Goal: Information Seeking & Learning: Learn about a topic

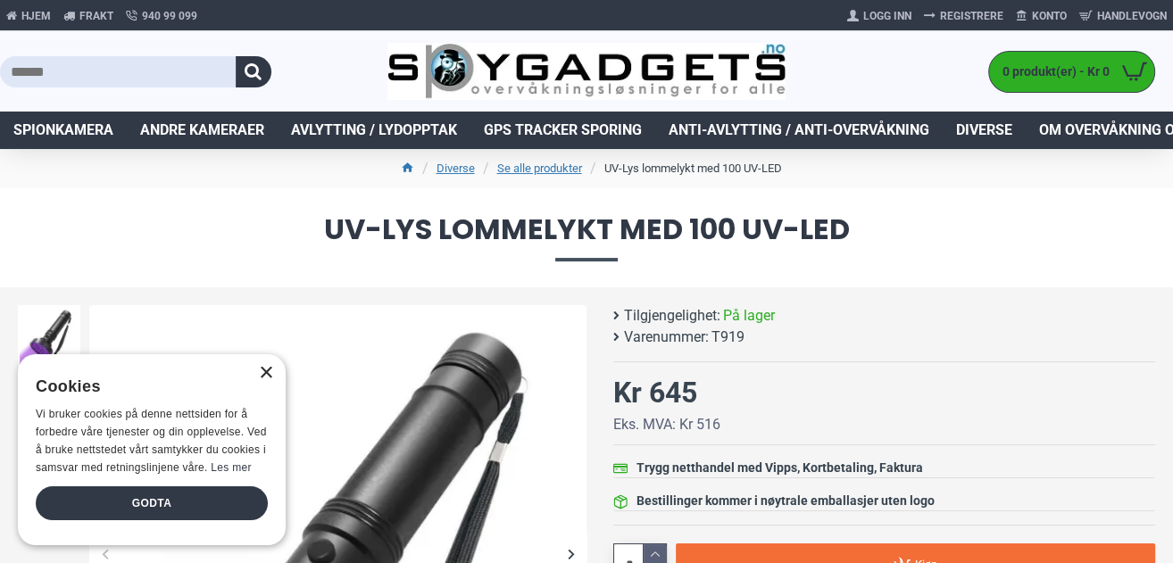
click at [270, 375] on div "×" at bounding box center [265, 373] width 13 height 13
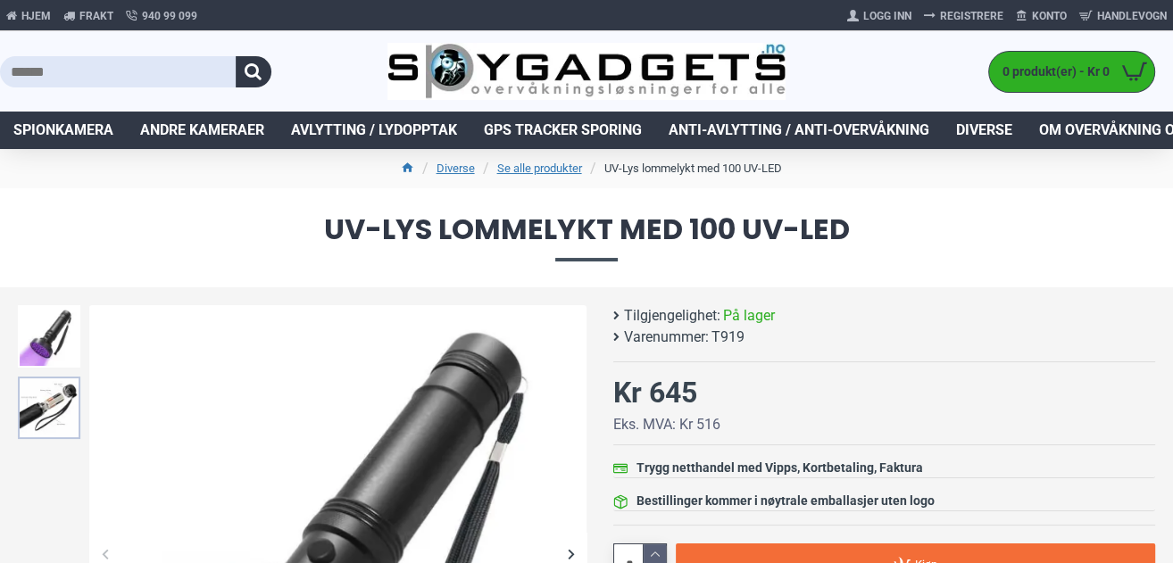
click at [71, 385] on img at bounding box center [49, 408] width 63 height 63
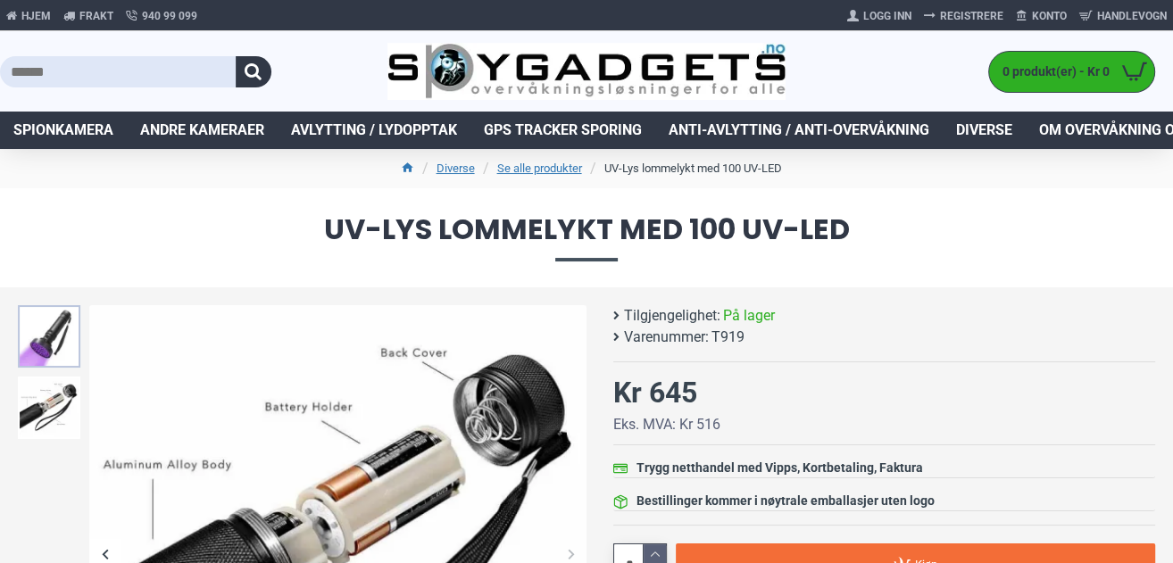
click at [54, 345] on img at bounding box center [49, 336] width 63 height 63
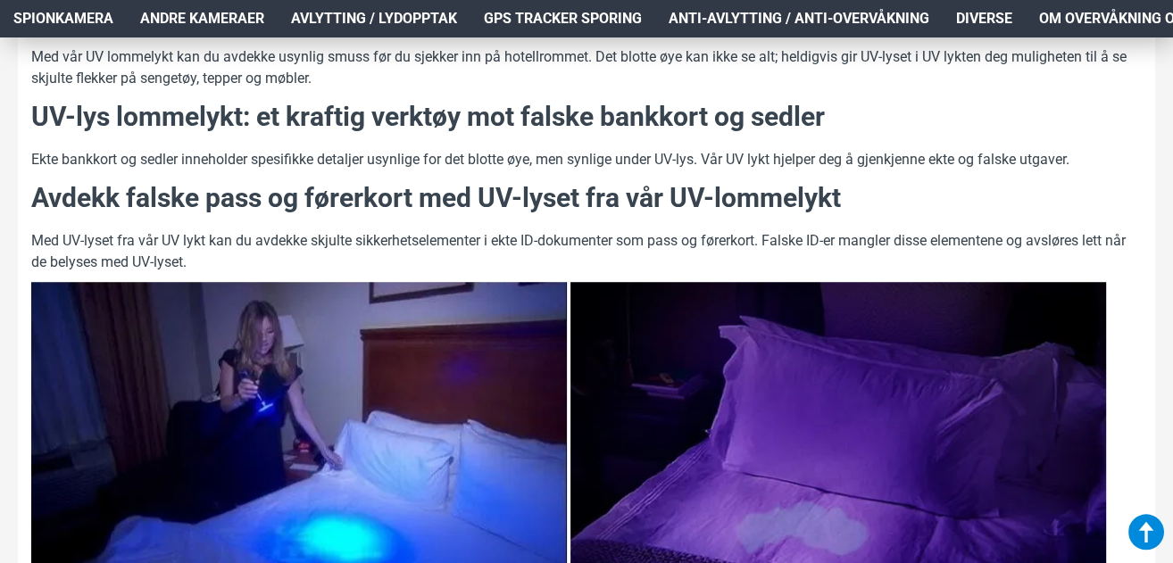
scroll to position [526, 0]
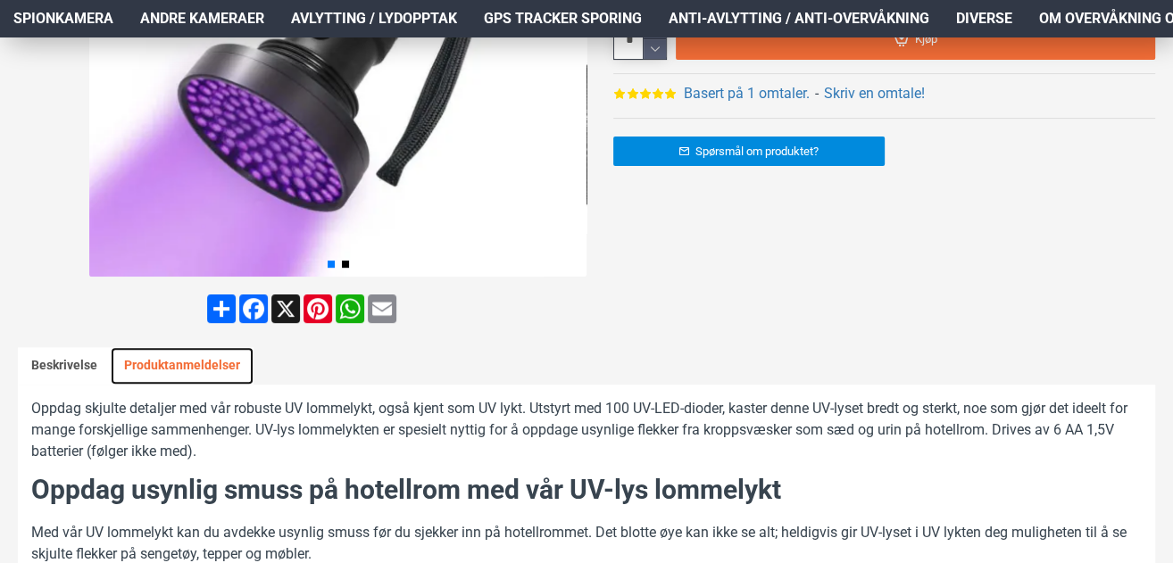
click at [188, 347] on link "Produktanmeldelser" at bounding box center [182, 366] width 143 height 38
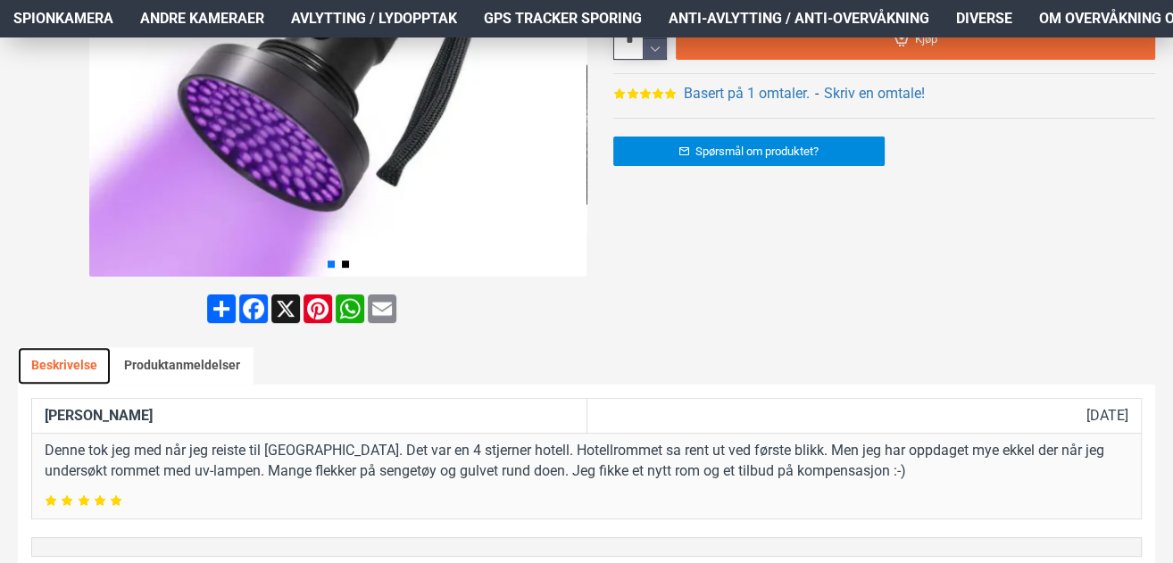
click at [48, 355] on link "Beskrivelse" at bounding box center [64, 366] width 93 height 38
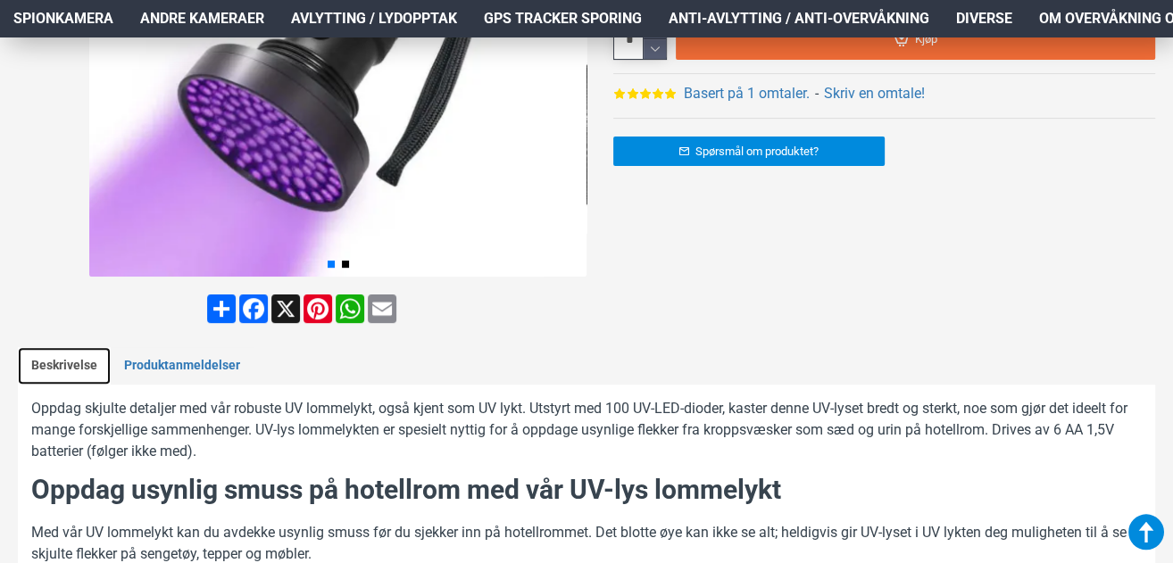
scroll to position [764, 0]
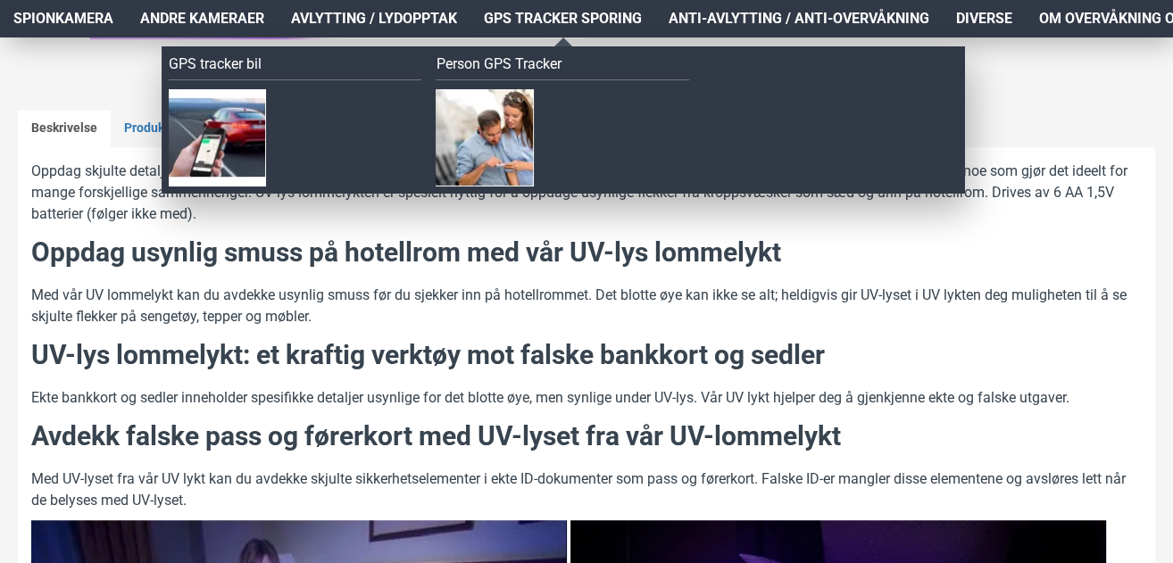
click at [571, 16] on span "GPS Tracker Sporing" at bounding box center [563, 18] width 158 height 21
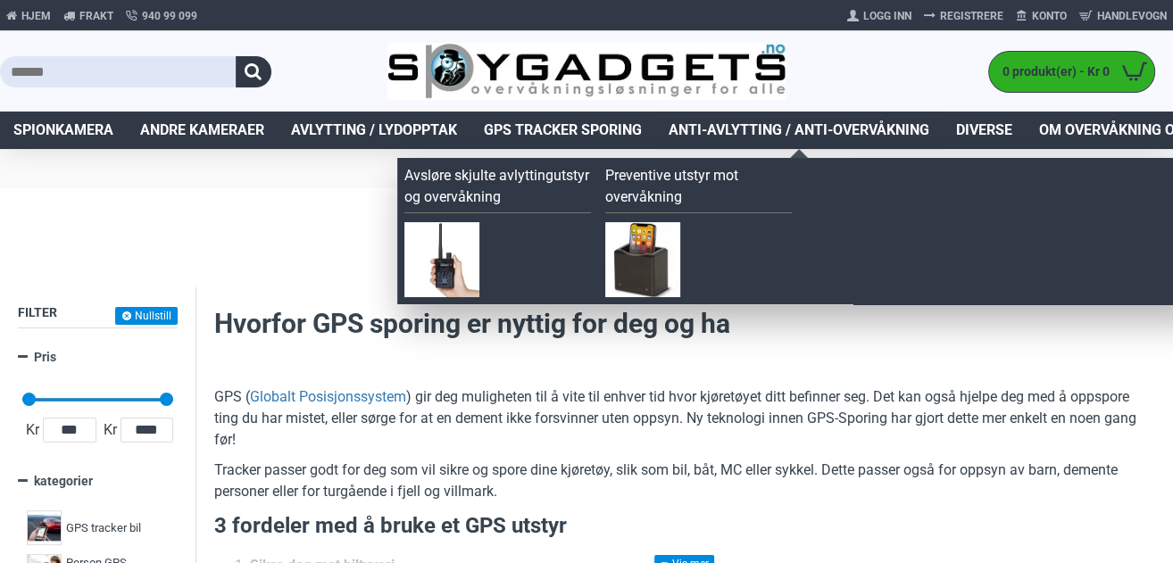
click at [819, 129] on span "Anti-avlytting / Anti-overvåkning" at bounding box center [799, 130] width 261 height 21
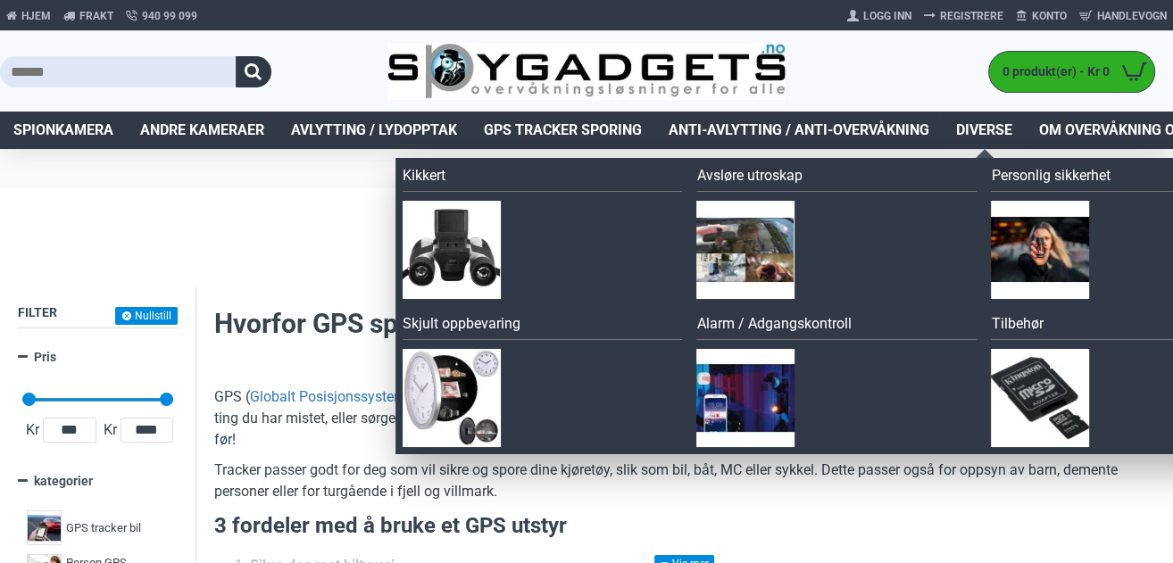
click at [1008, 134] on span "Diverse" at bounding box center [984, 130] width 56 height 21
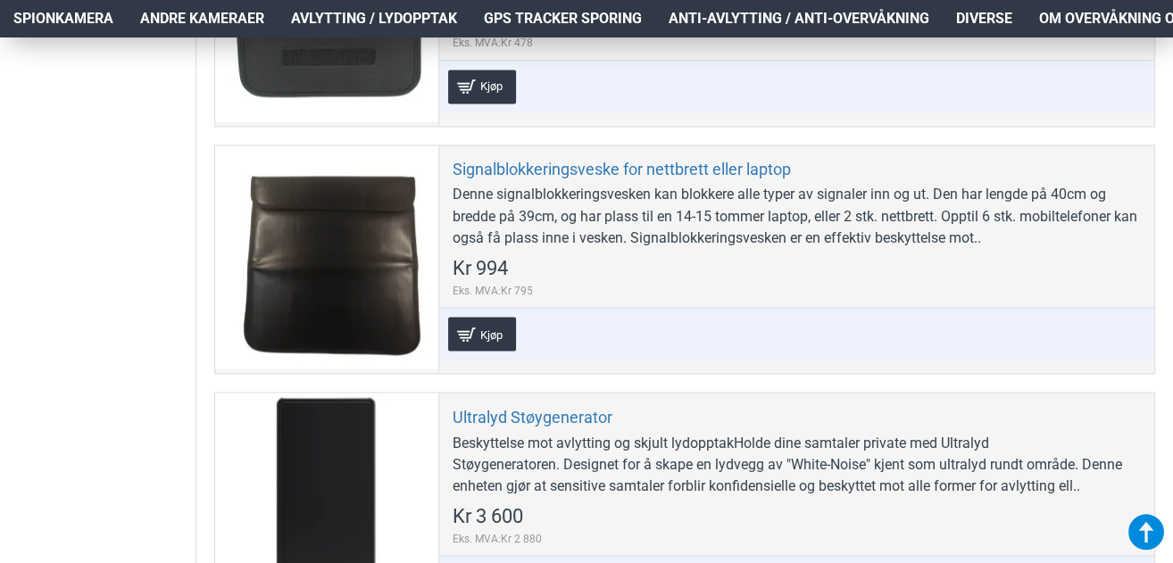
scroll to position [2858, 0]
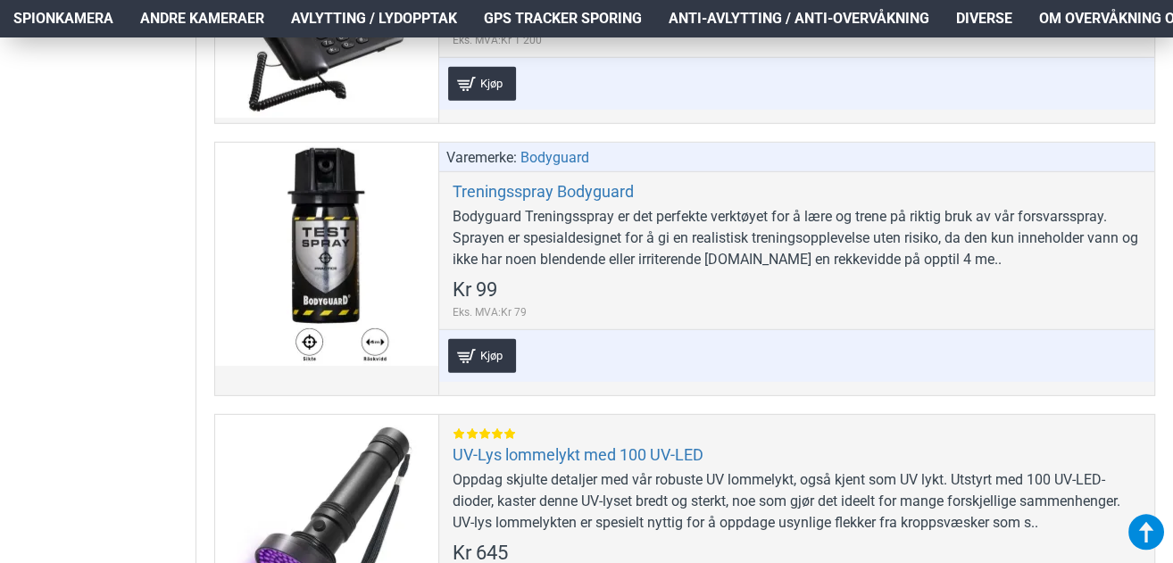
scroll to position [10239, 0]
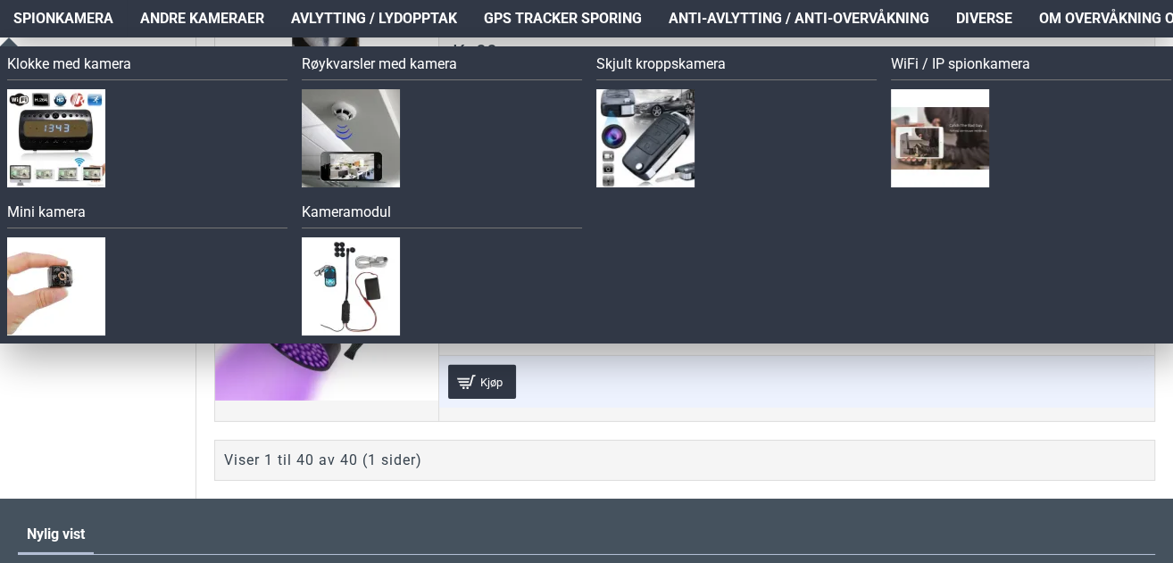
click at [27, 27] on span "Spionkamera" at bounding box center [63, 18] width 100 height 21
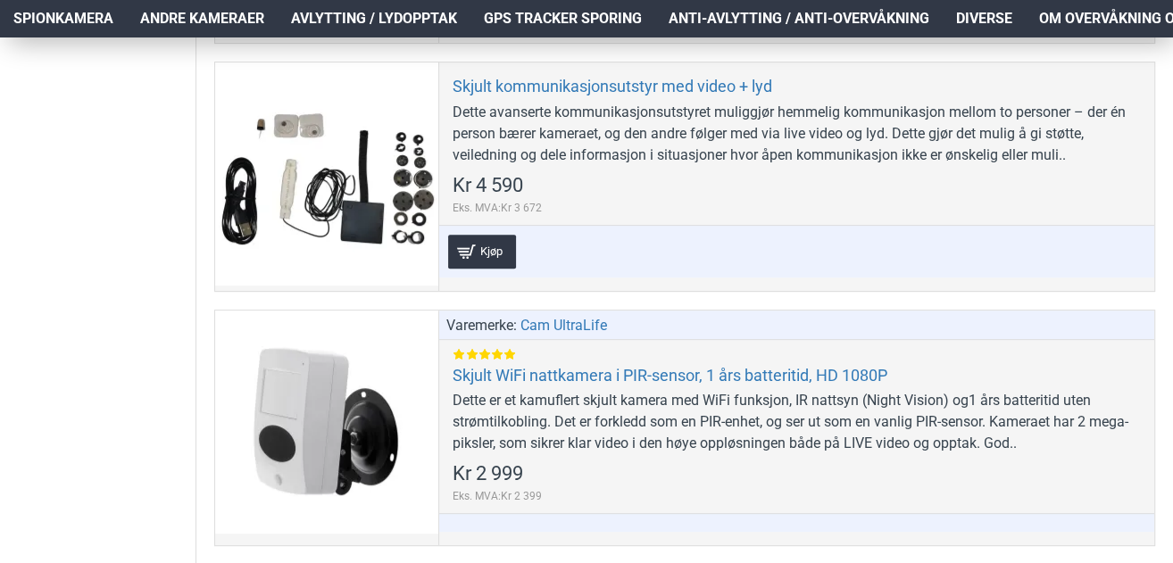
scroll to position [6430, 0]
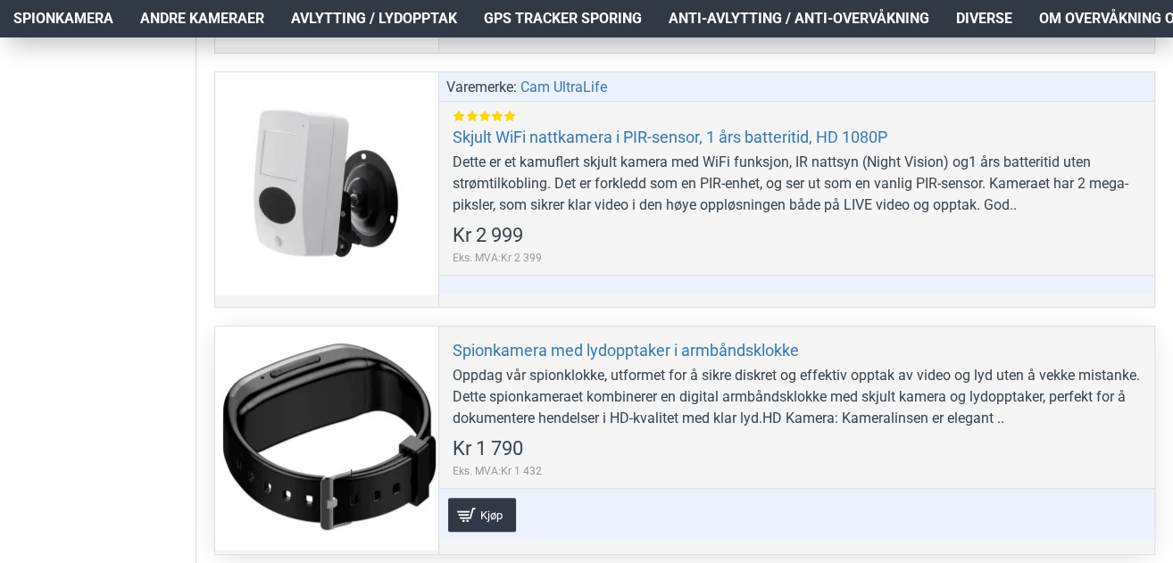
click at [279, 438] on div at bounding box center [326, 438] width 223 height 223
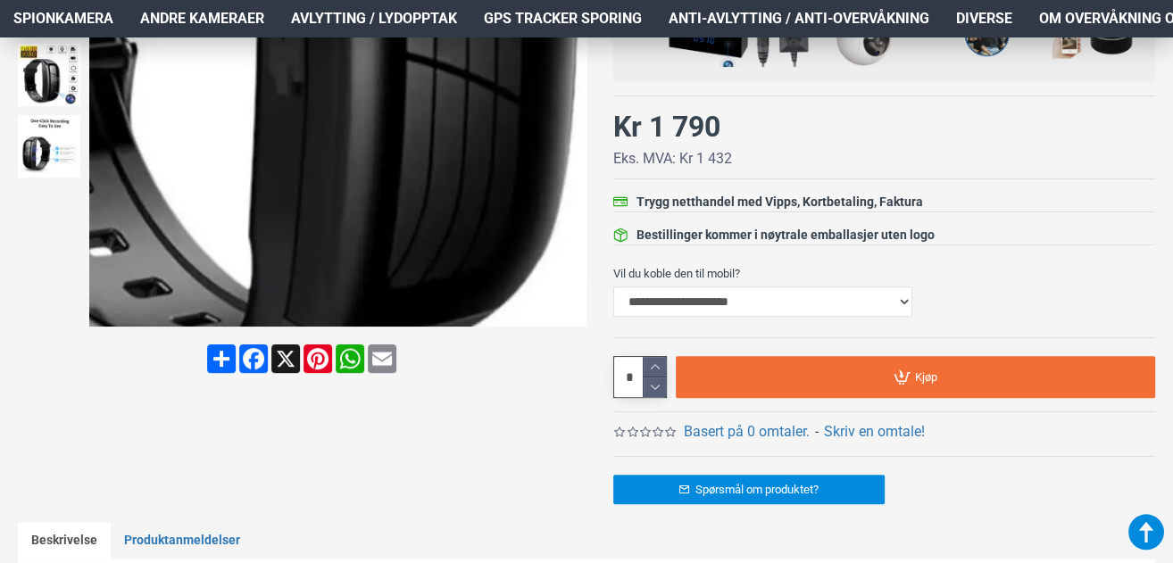
scroll to position [238, 0]
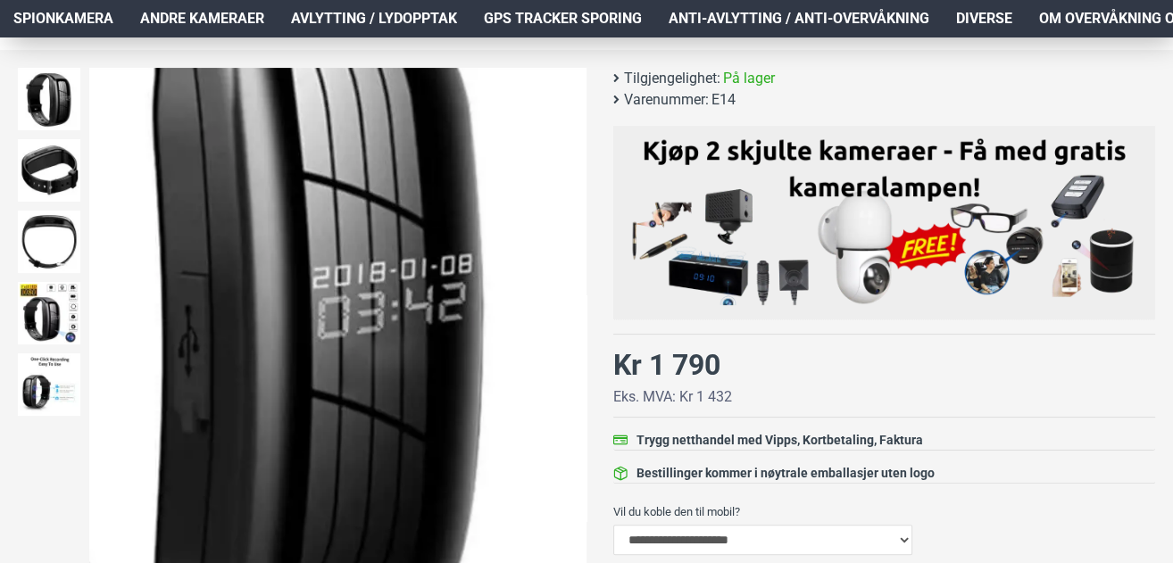
click at [572, 332] on img at bounding box center [337, 316] width 497 height 497
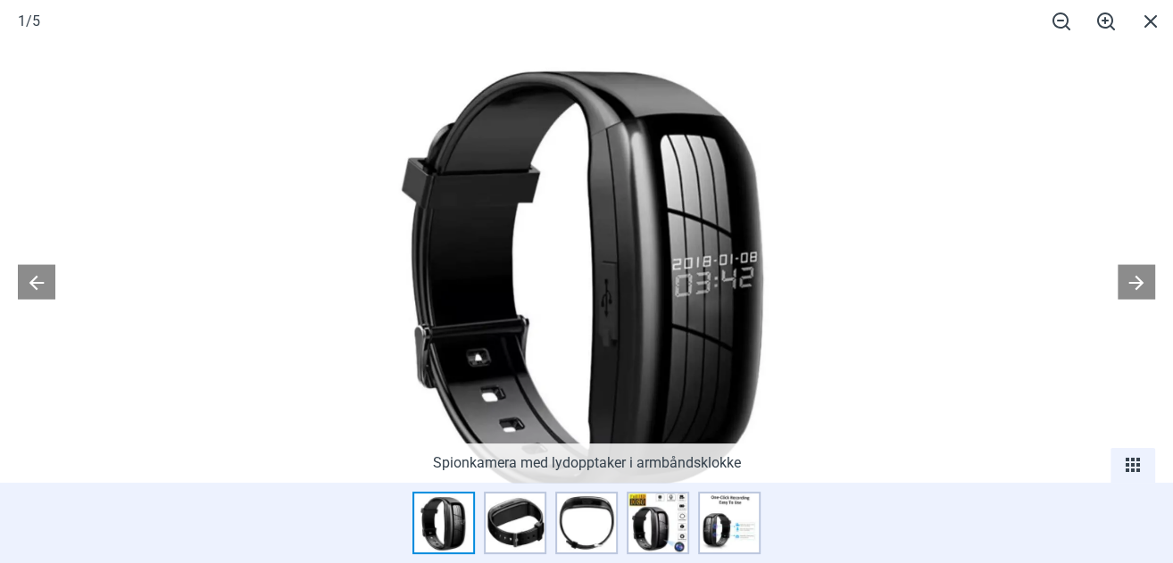
click at [1112, 269] on div at bounding box center [586, 281] width 1173 height 563
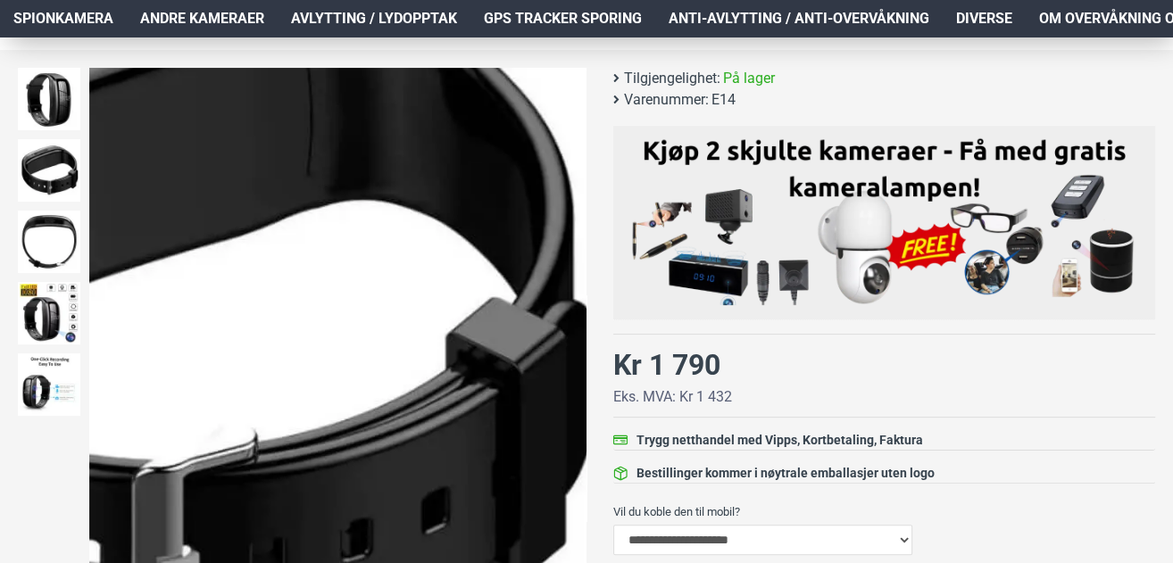
click at [566, 325] on div "Next slide" at bounding box center [570, 316] width 31 height 31
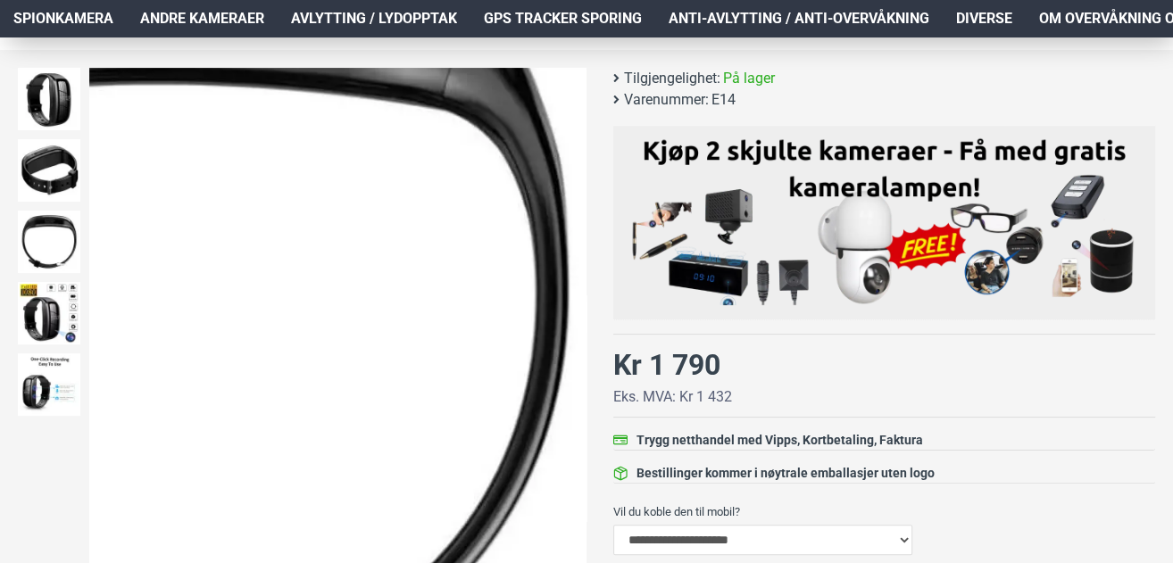
click at [567, 314] on div "Next slide" at bounding box center [570, 316] width 31 height 31
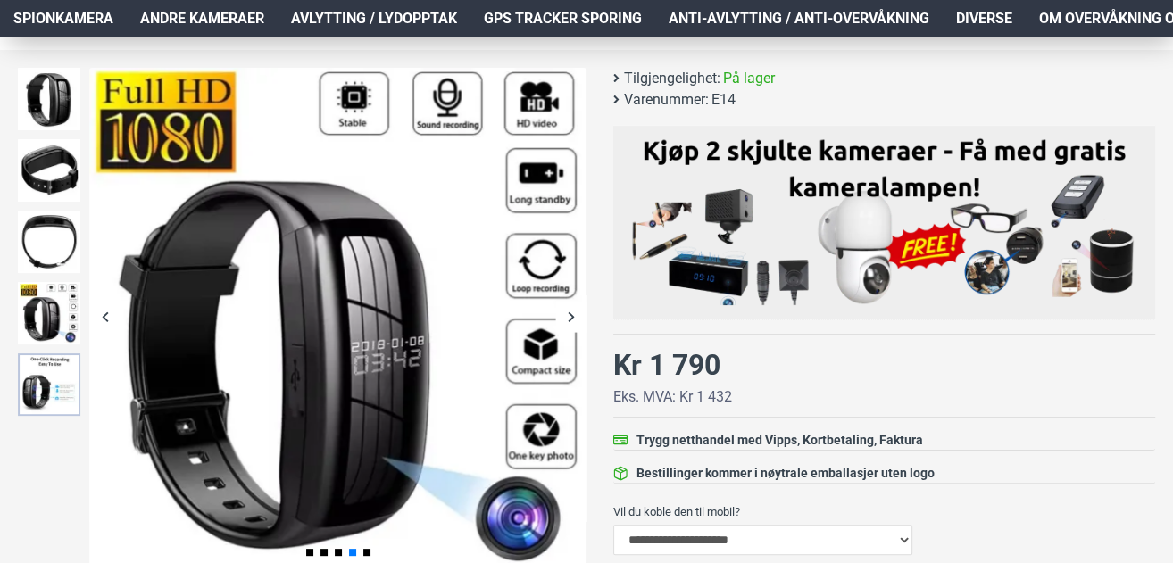
click at [23, 382] on img at bounding box center [49, 385] width 63 height 63
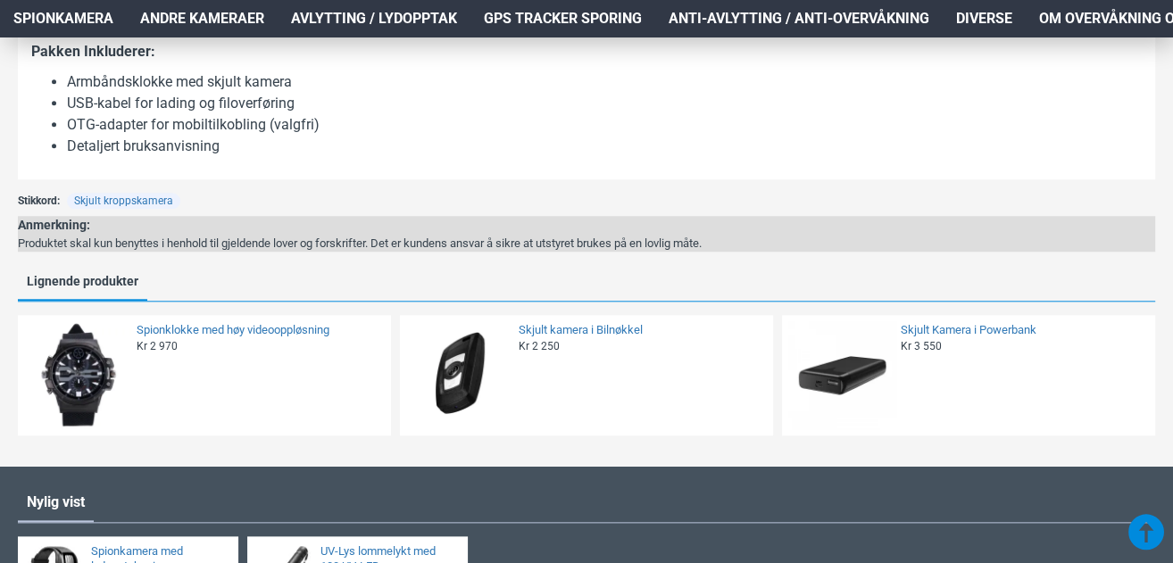
scroll to position [476, 0]
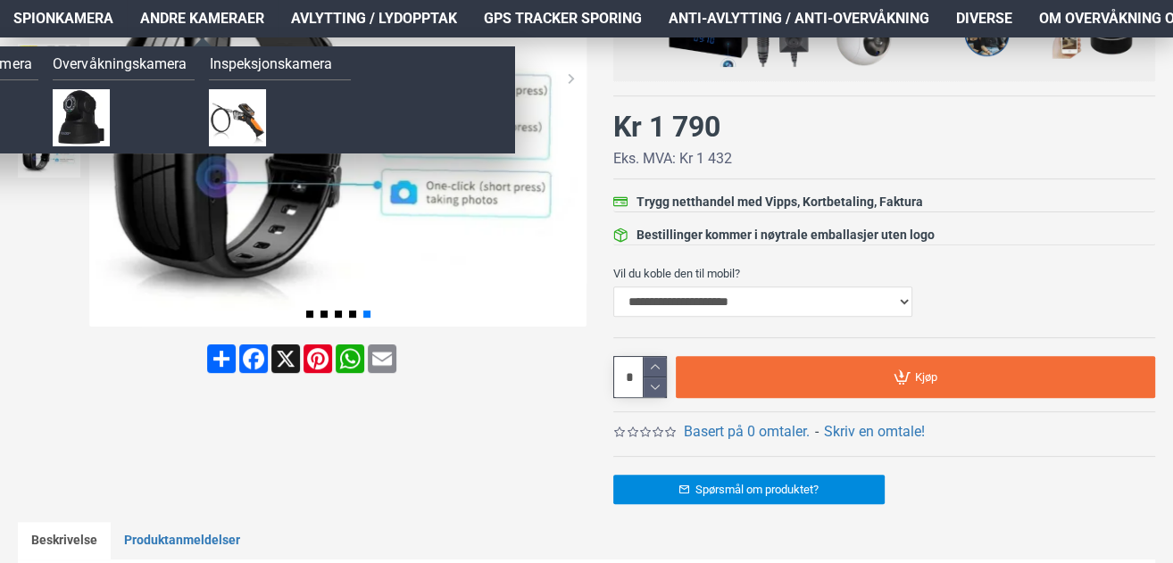
click at [271, 13] on link "Andre kameraer" at bounding box center [202, 19] width 151 height 38
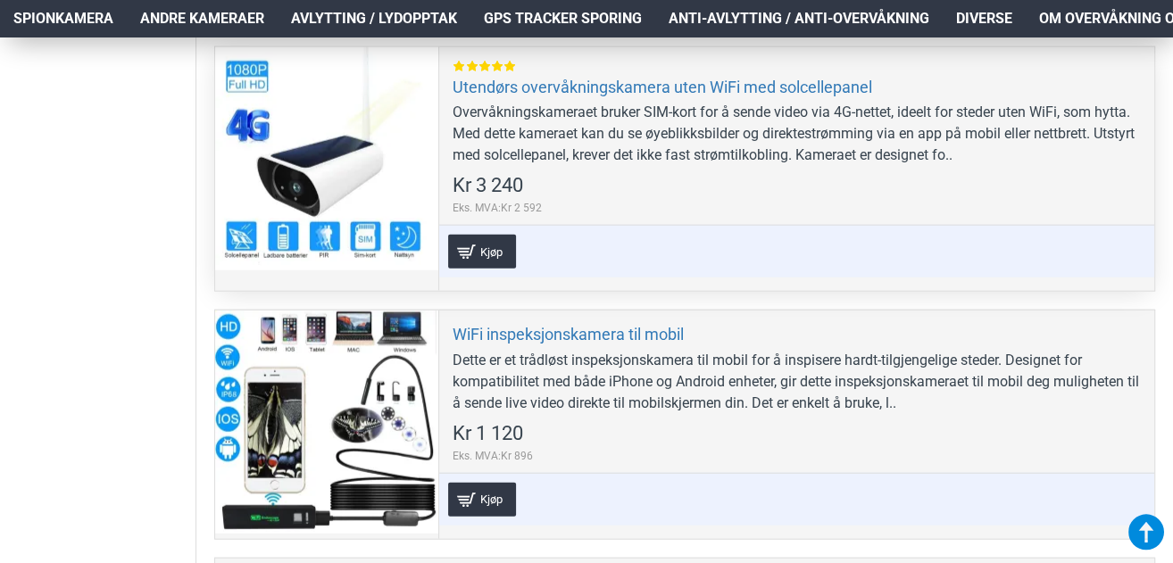
scroll to position [2476, 0]
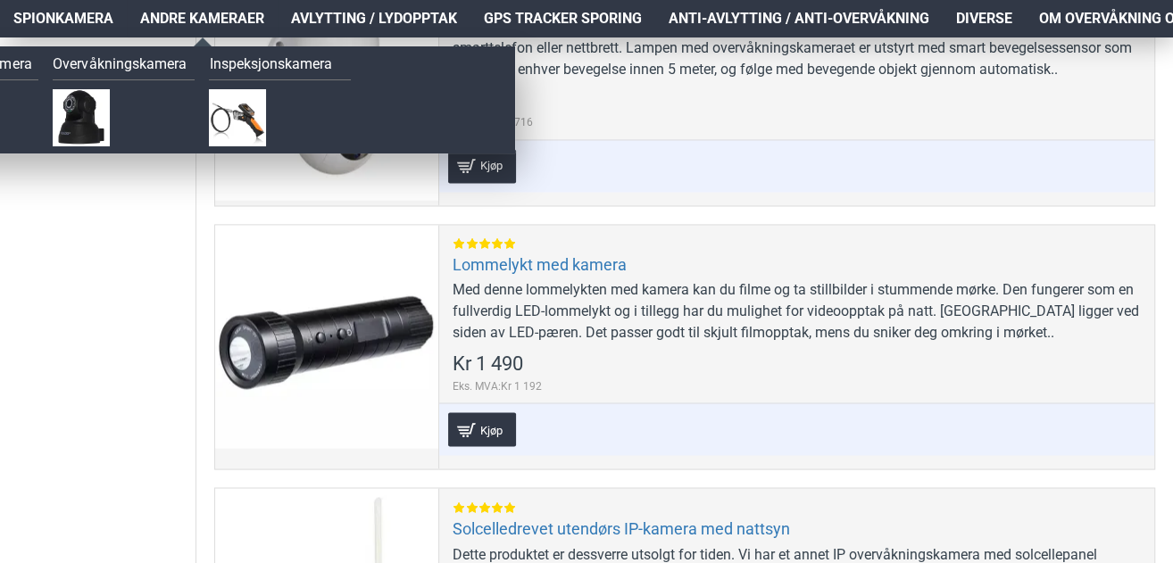
click at [221, 21] on span "Andre kameraer" at bounding box center [202, 18] width 124 height 21
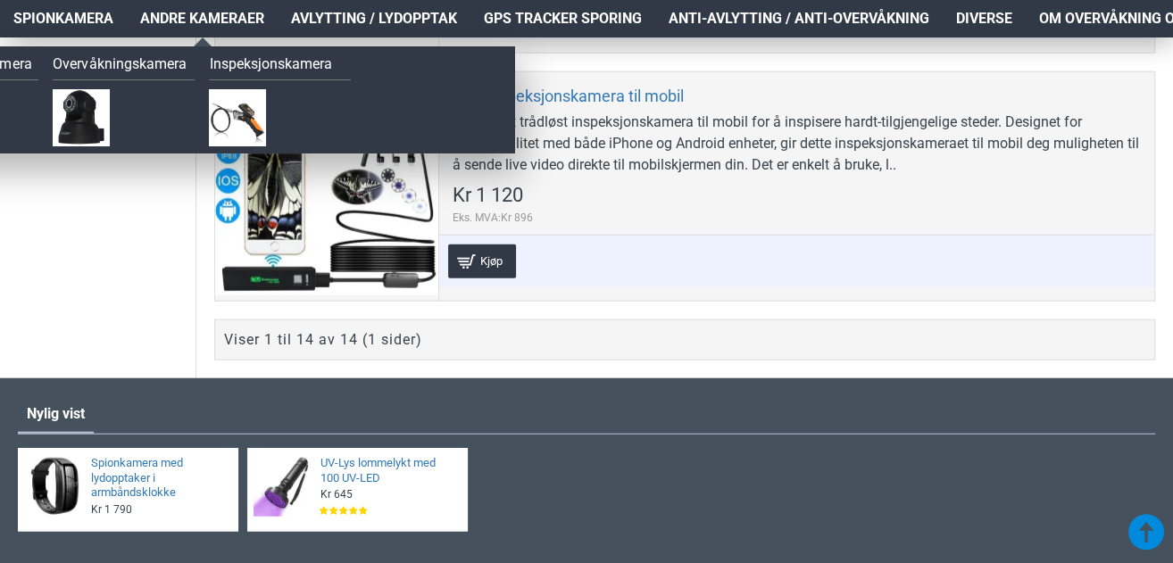
scroll to position [2715, 0]
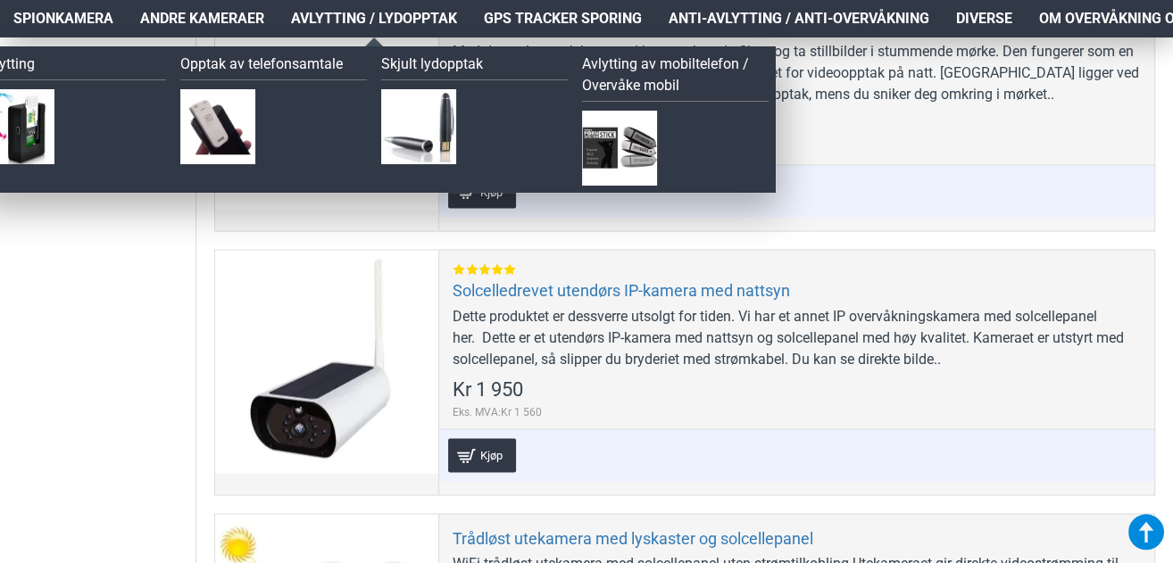
click at [293, 5] on link "Avlytting / Lydopptak" at bounding box center [374, 19] width 193 height 38
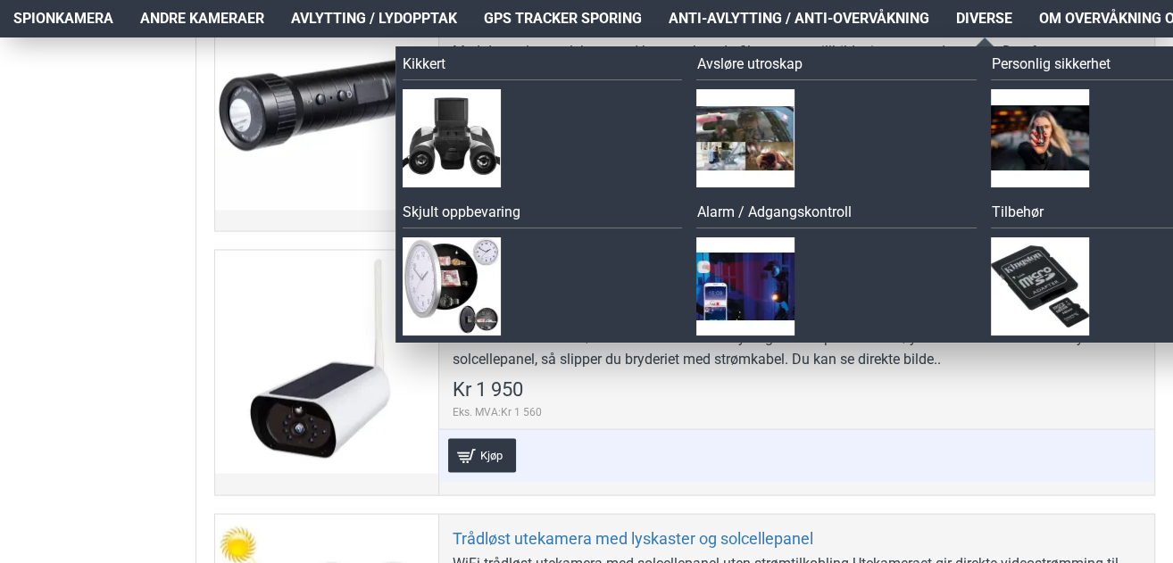
click at [994, 15] on span "Diverse" at bounding box center [984, 18] width 56 height 21
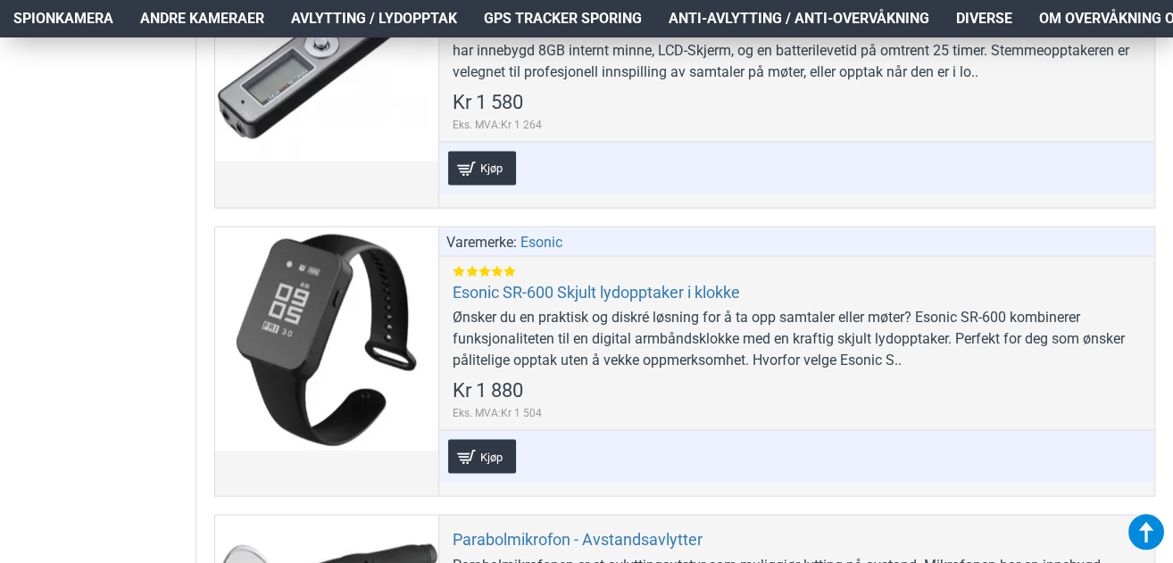
scroll to position [3095, 0]
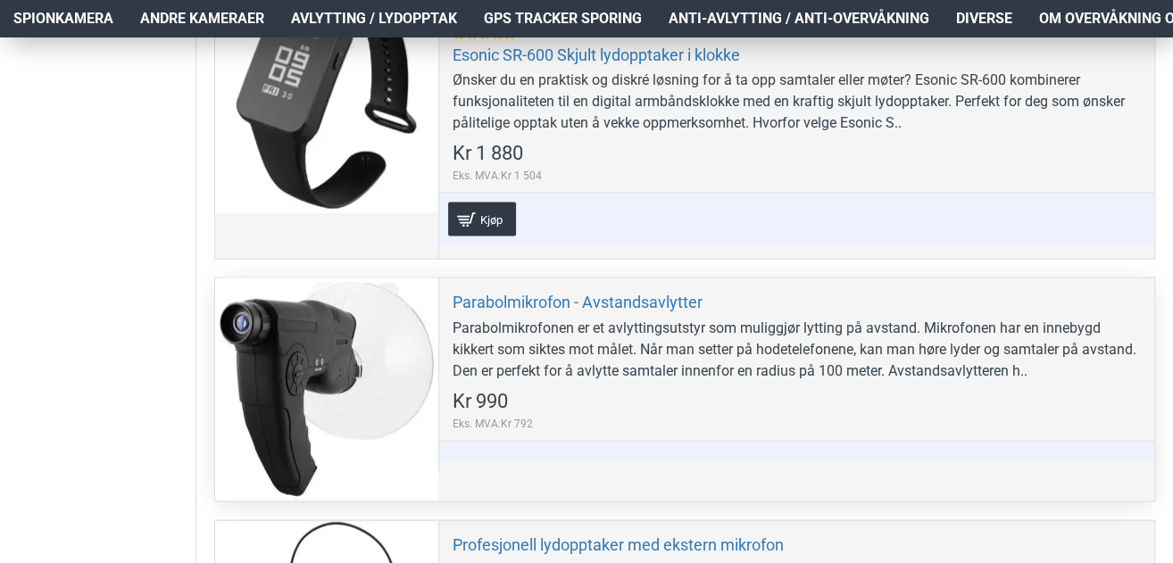
click at [345, 338] on div at bounding box center [326, 390] width 223 height 223
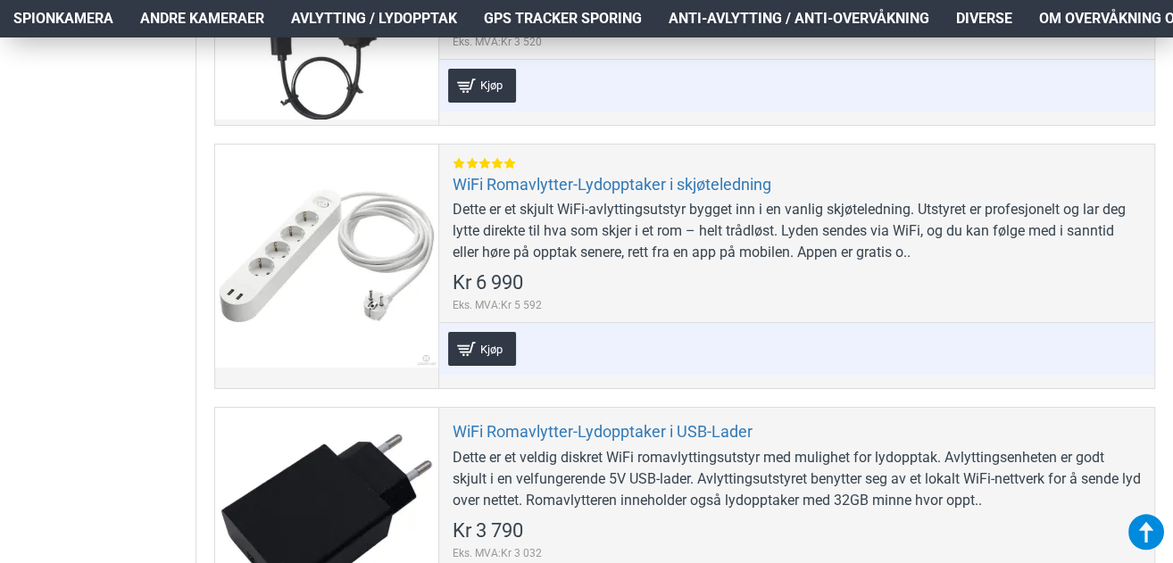
scroll to position [5953, 0]
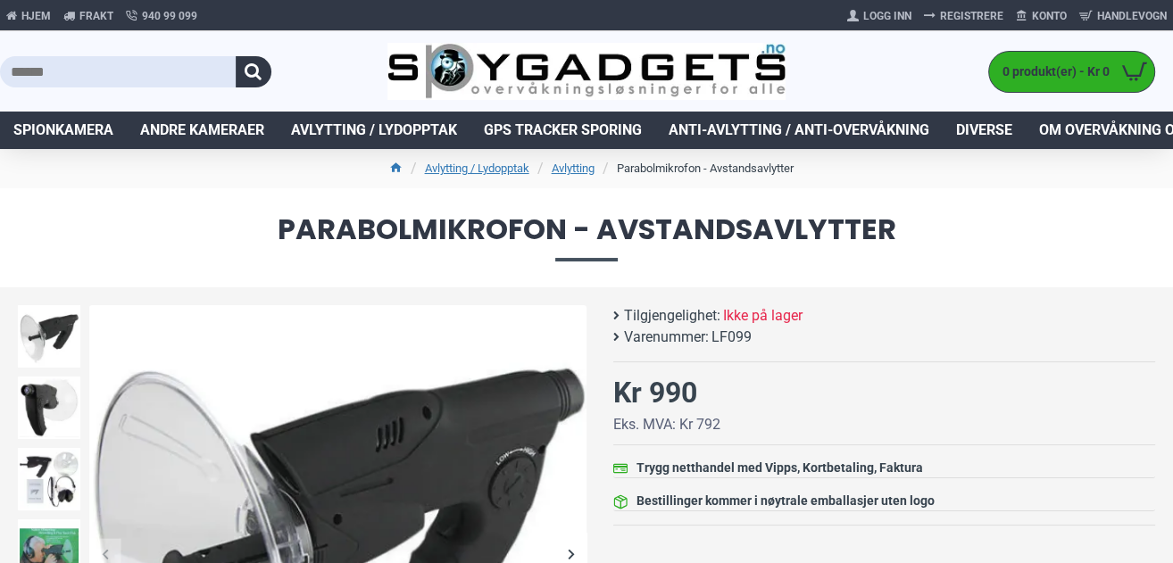
scroll to position [238, 0]
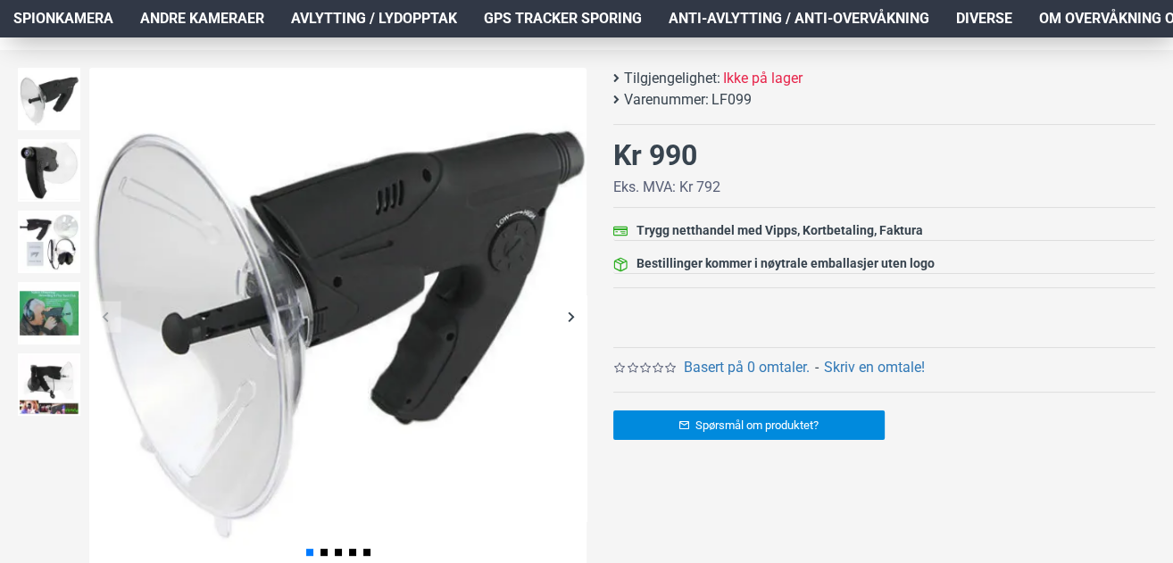
click at [567, 316] on div "Next slide" at bounding box center [570, 316] width 31 height 31
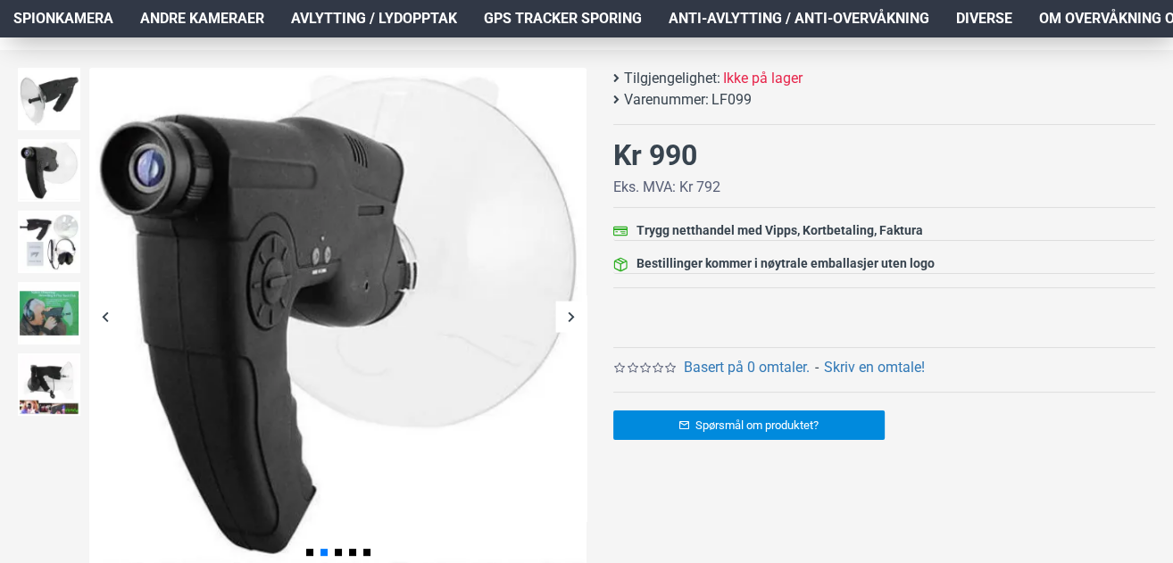
click at [567, 315] on div "Next slide" at bounding box center [570, 316] width 31 height 31
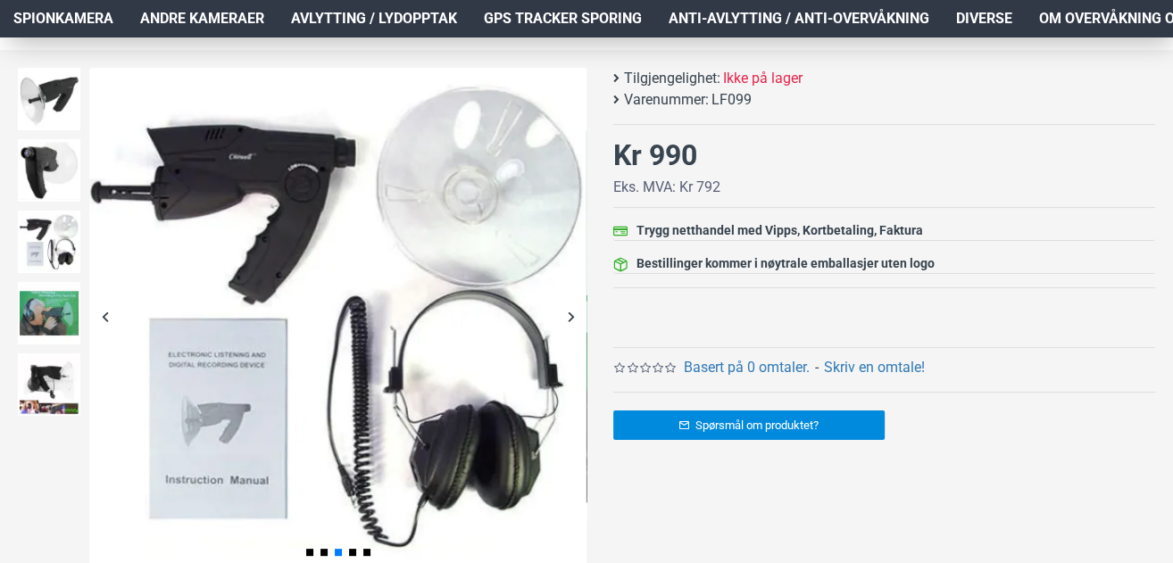
click at [567, 315] on div "Next slide" at bounding box center [570, 316] width 31 height 31
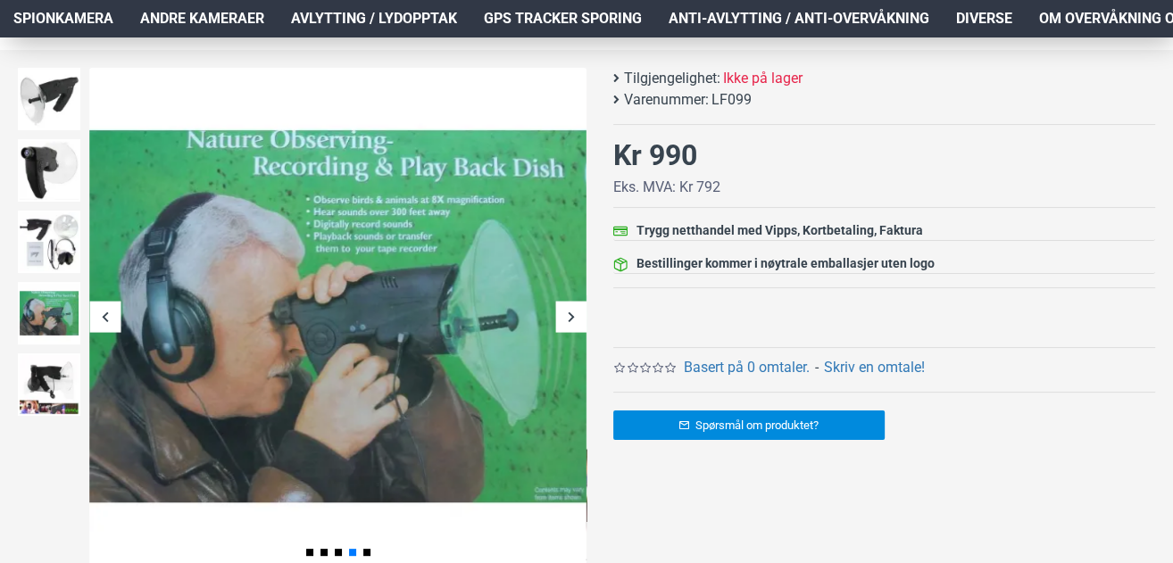
click at [567, 314] on div "Next slide" at bounding box center [570, 316] width 31 height 31
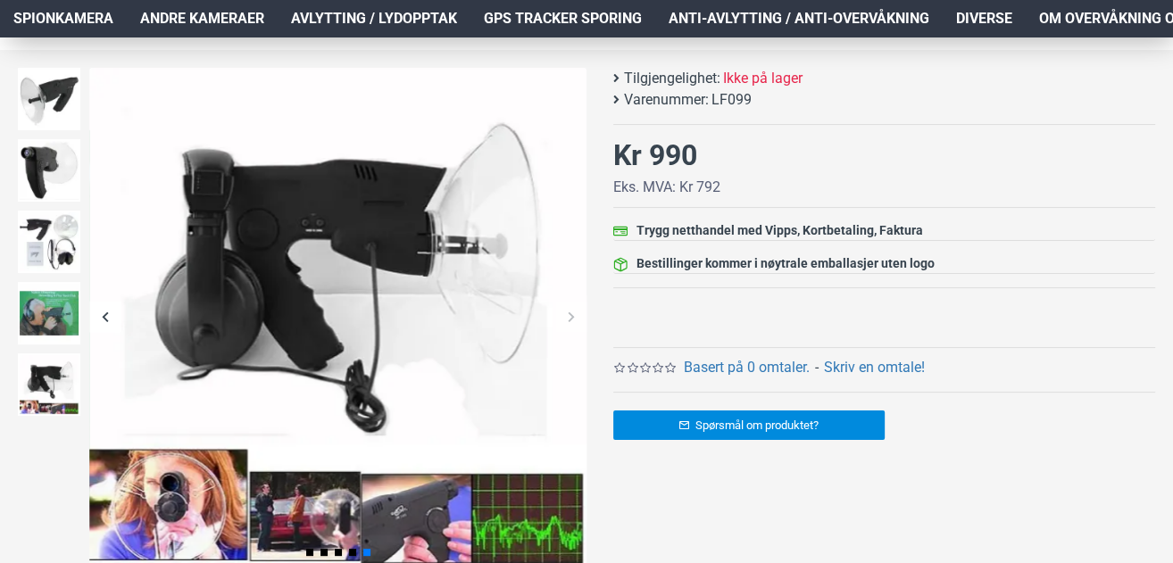
click at [567, 314] on div "Next slide" at bounding box center [570, 316] width 31 height 31
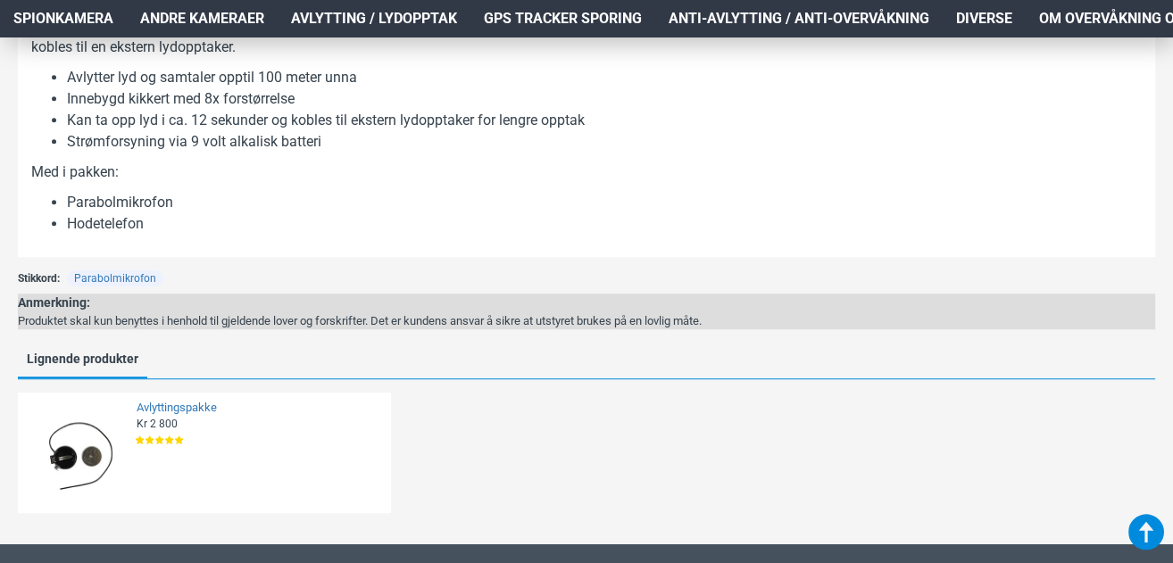
scroll to position [1429, 0]
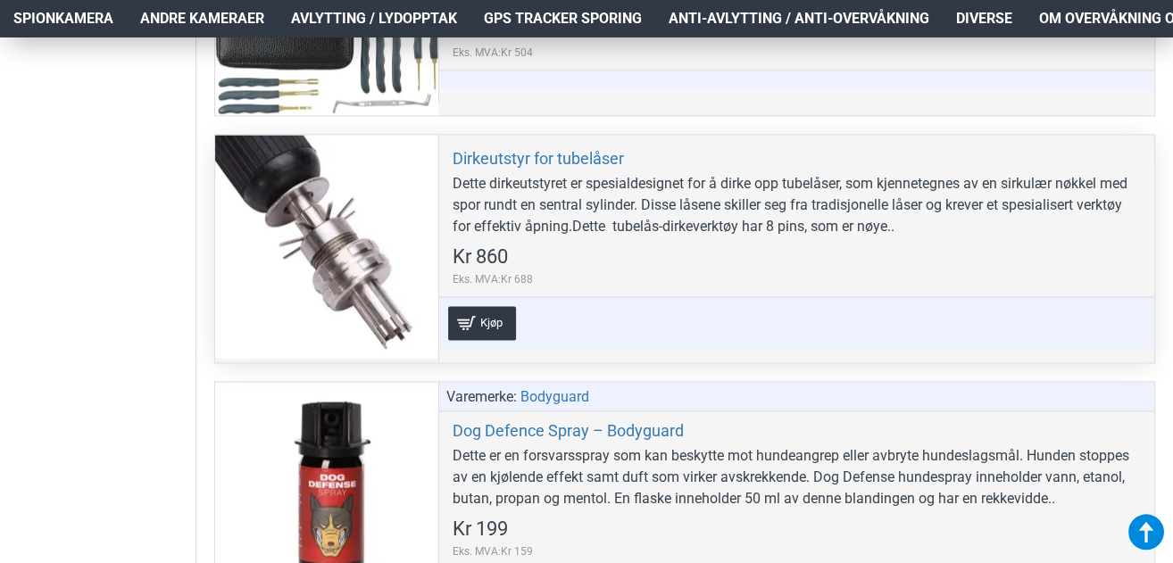
scroll to position [1905, 0]
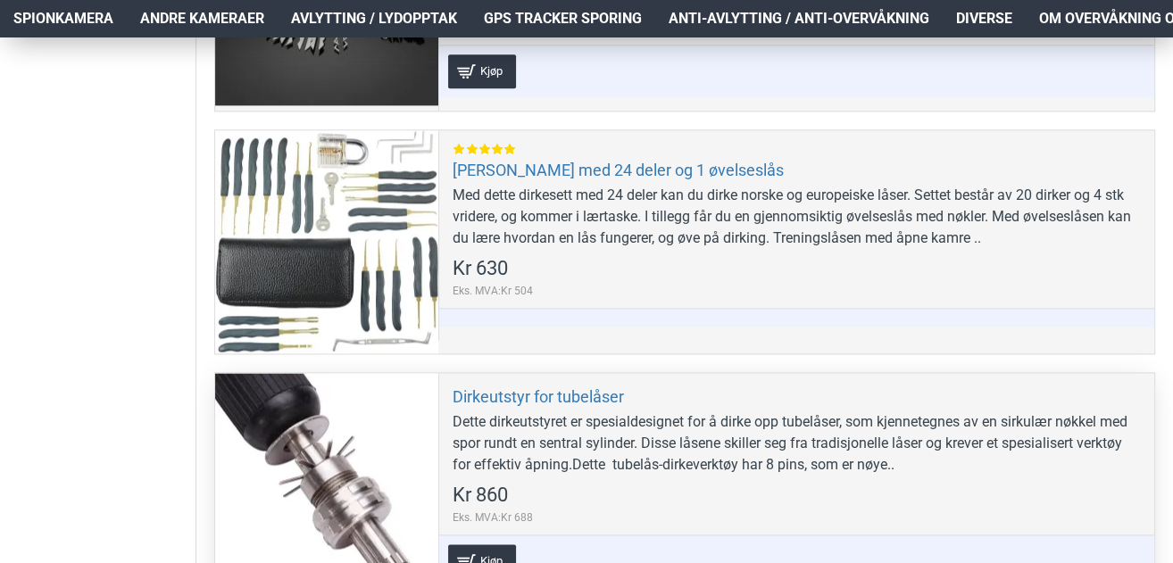
click at [380, 417] on div at bounding box center [326, 484] width 223 height 223
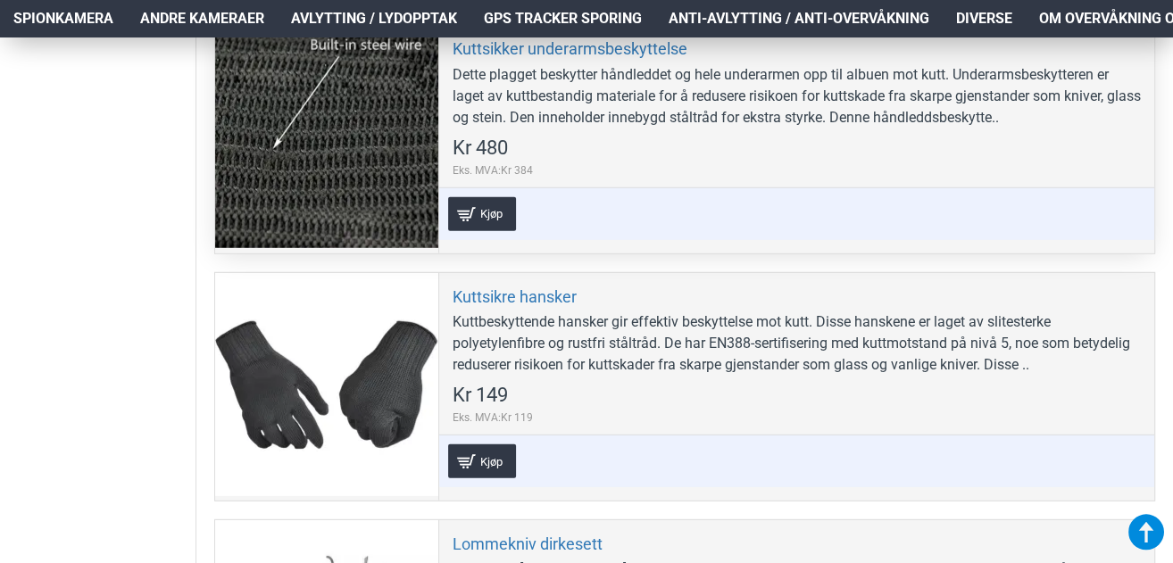
scroll to position [4524, 0]
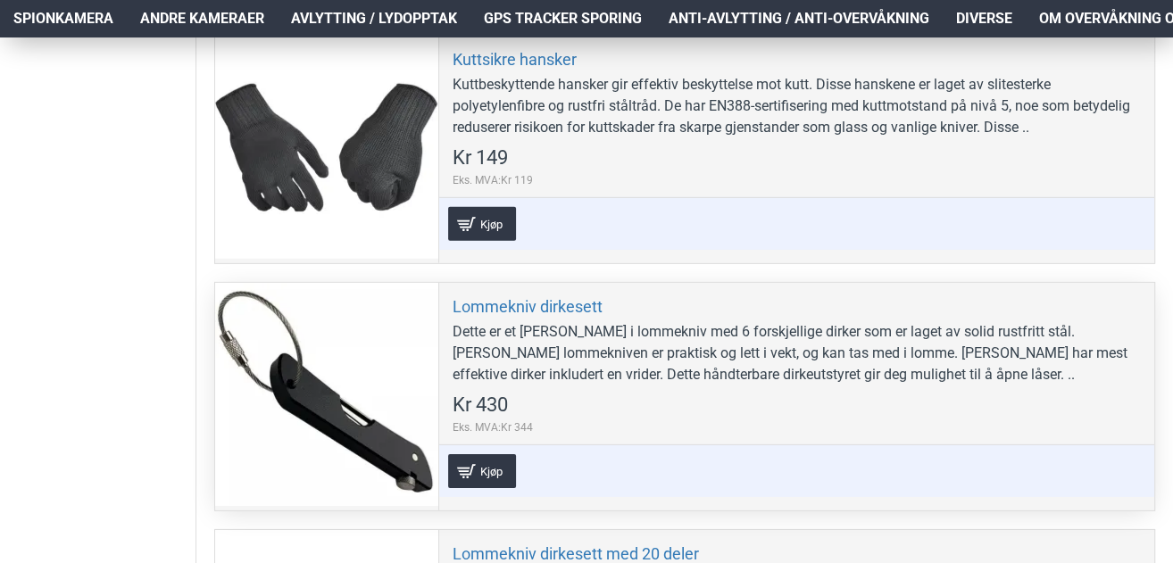
click at [384, 358] on div at bounding box center [326, 394] width 223 height 223
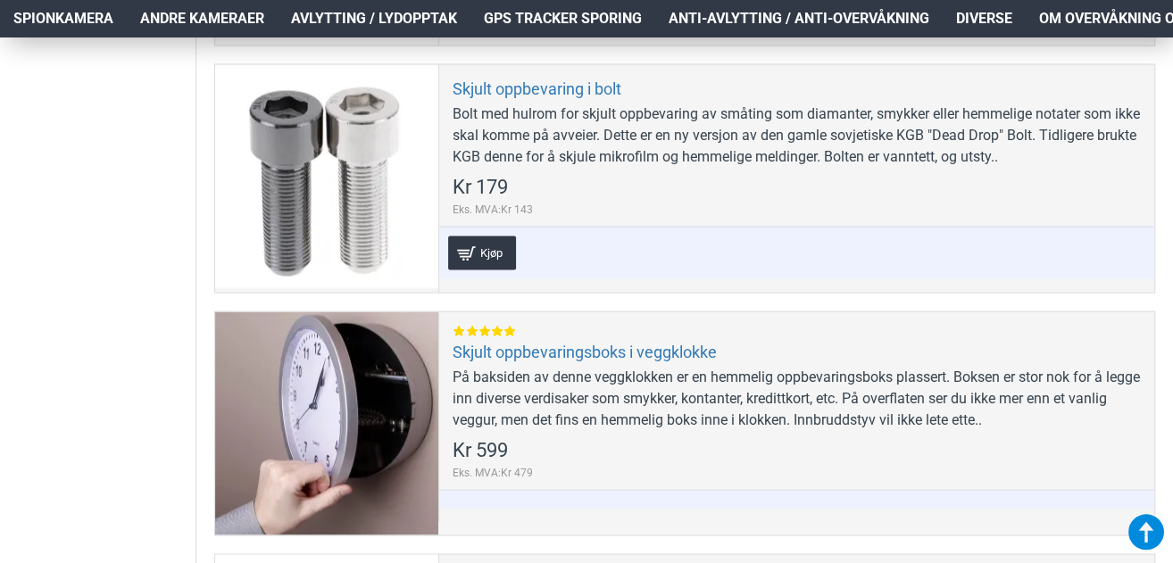
scroll to position [8335, 0]
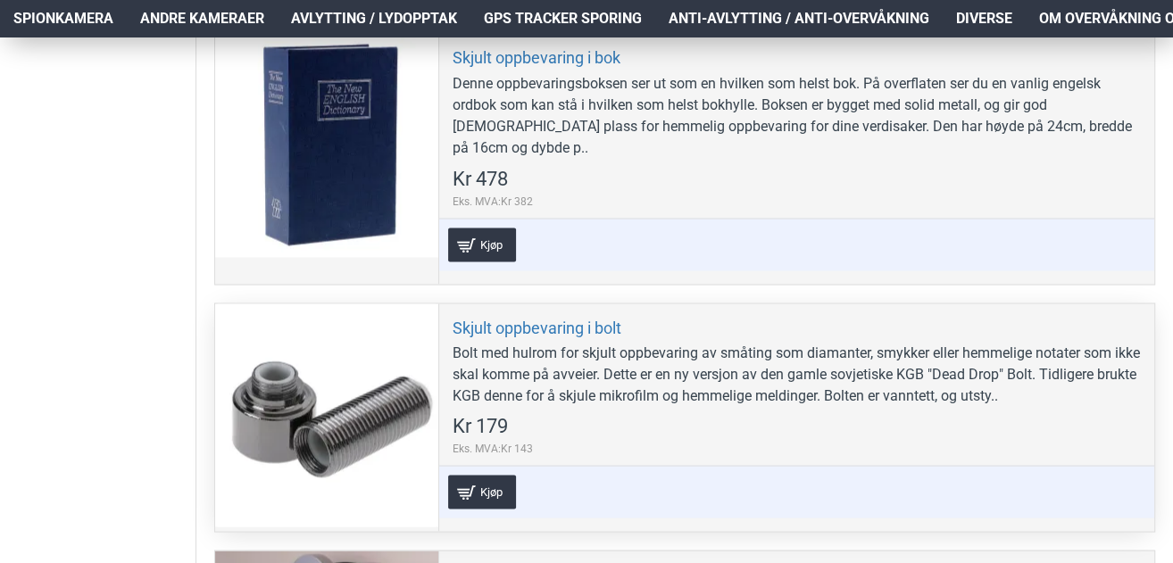
click at [315, 312] on div at bounding box center [326, 415] width 223 height 223
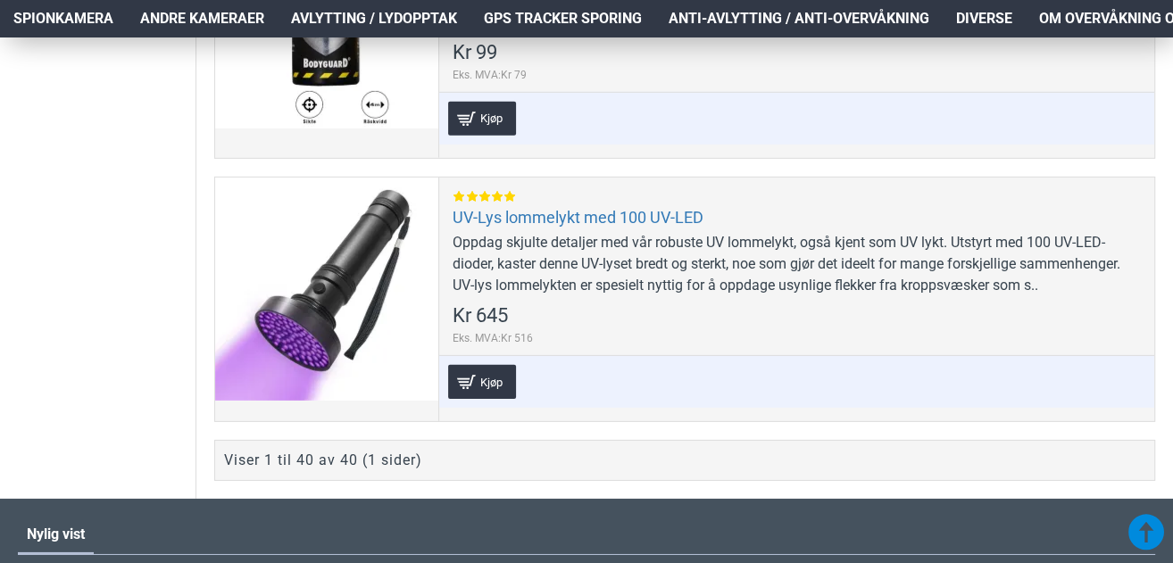
scroll to position [10716, 0]
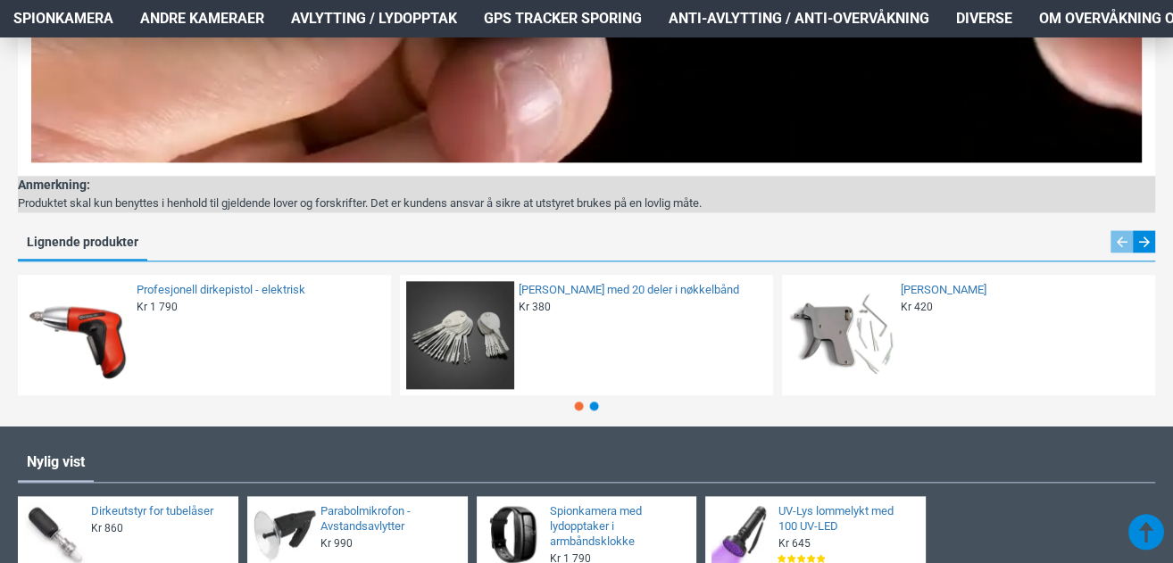
scroll to position [1905, 0]
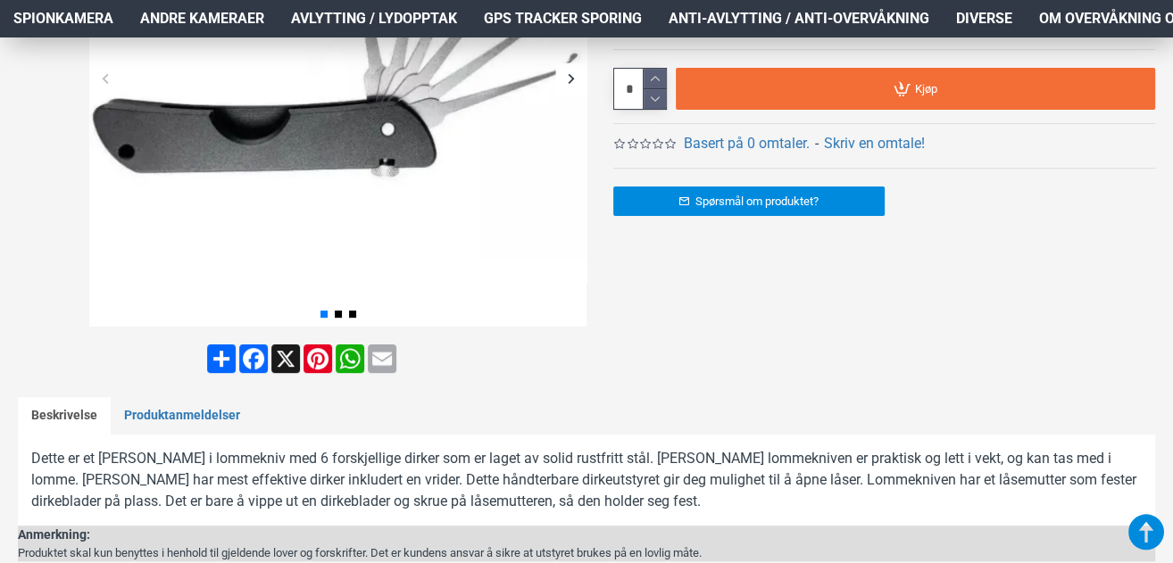
scroll to position [952, 0]
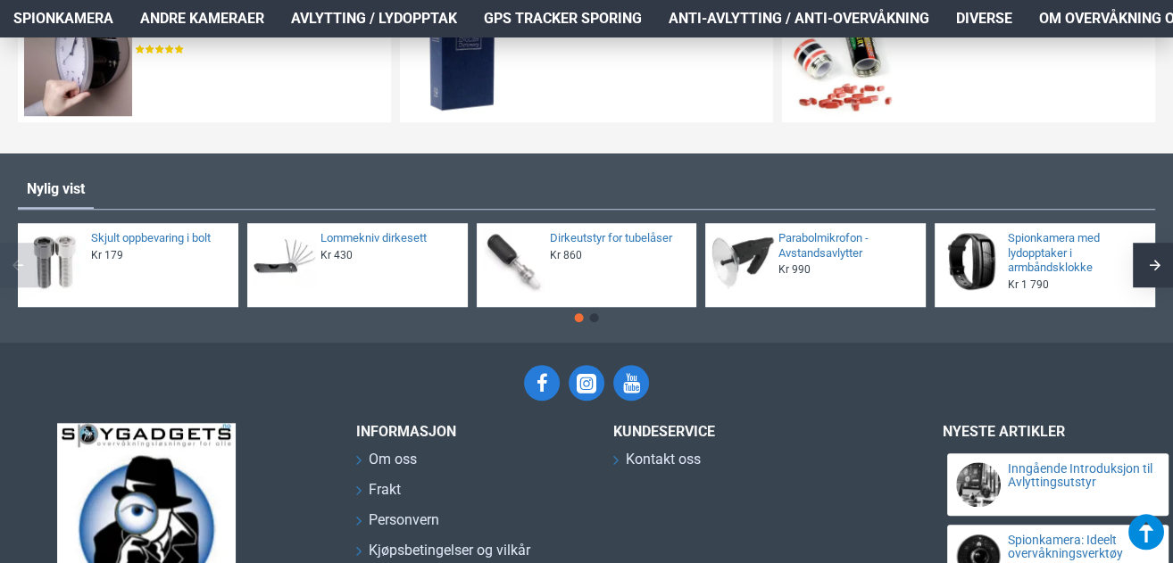
scroll to position [1429, 0]
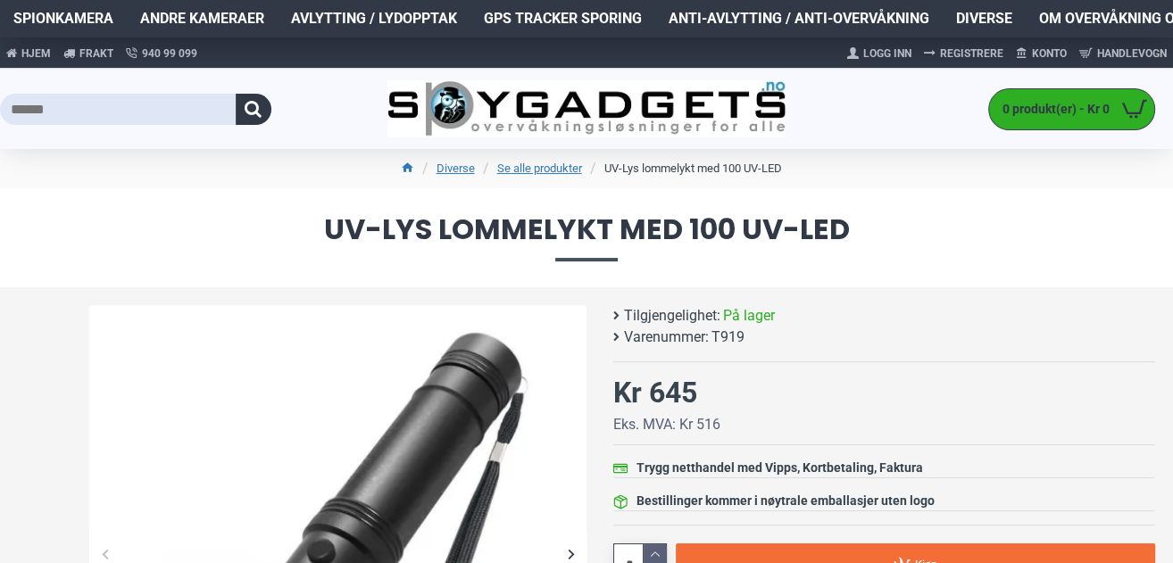
scroll to position [238, 0]
